Goal: Find contact information: Find contact information

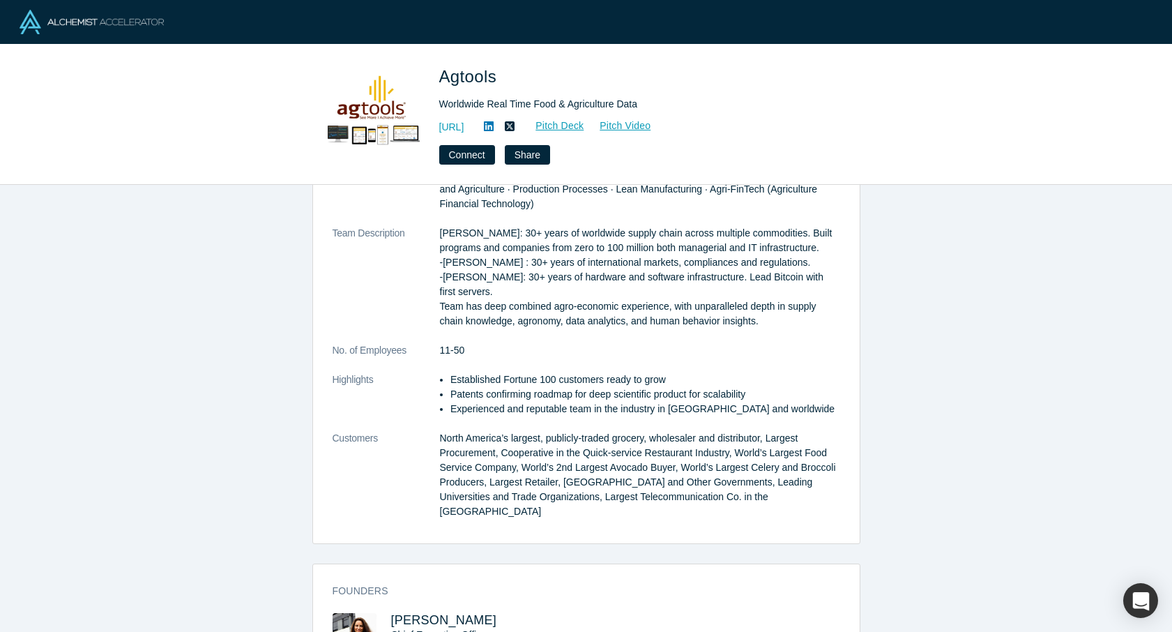
scroll to position [387, 0]
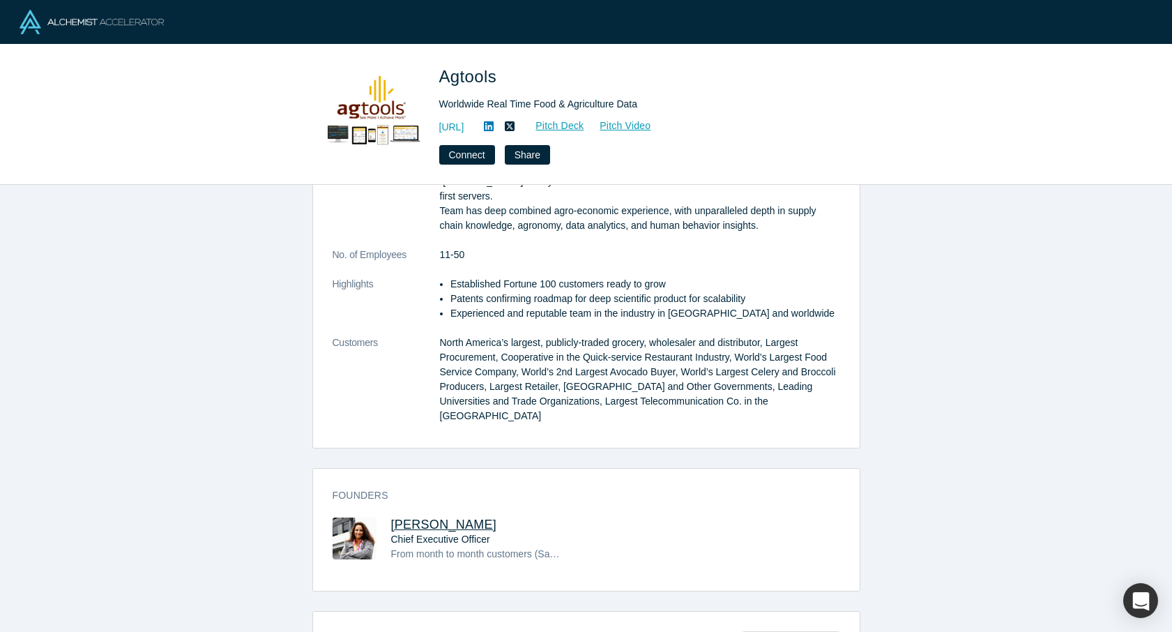
click at [406, 517] on span "[PERSON_NAME]" at bounding box center [444, 524] width 106 height 14
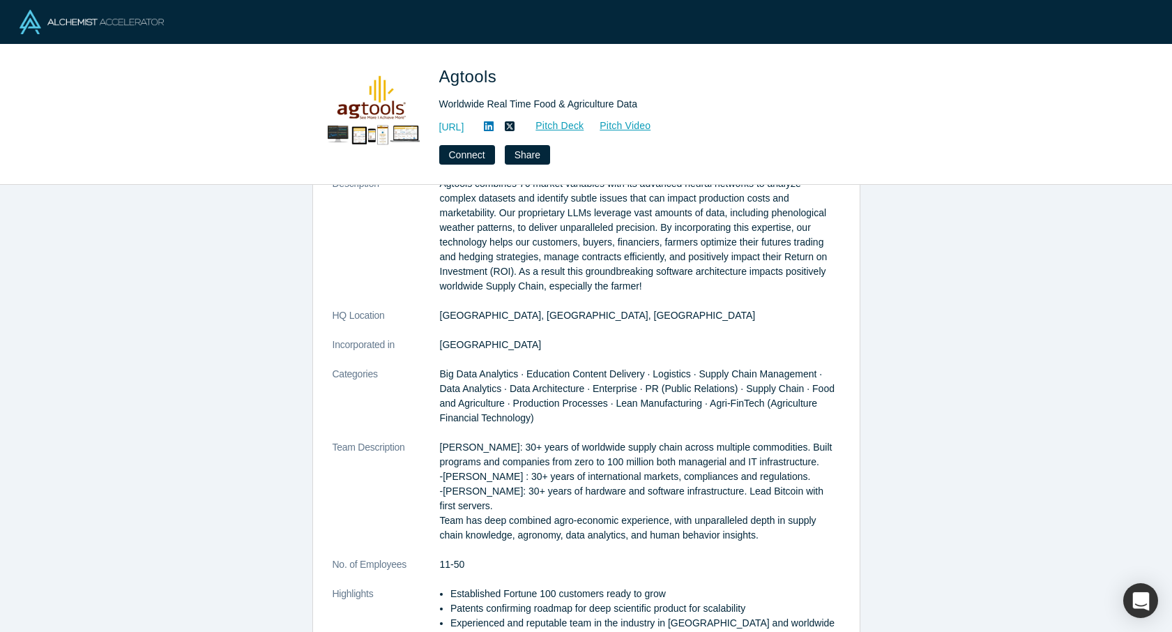
scroll to position [225, 0]
